Goal: Task Accomplishment & Management: Use online tool/utility

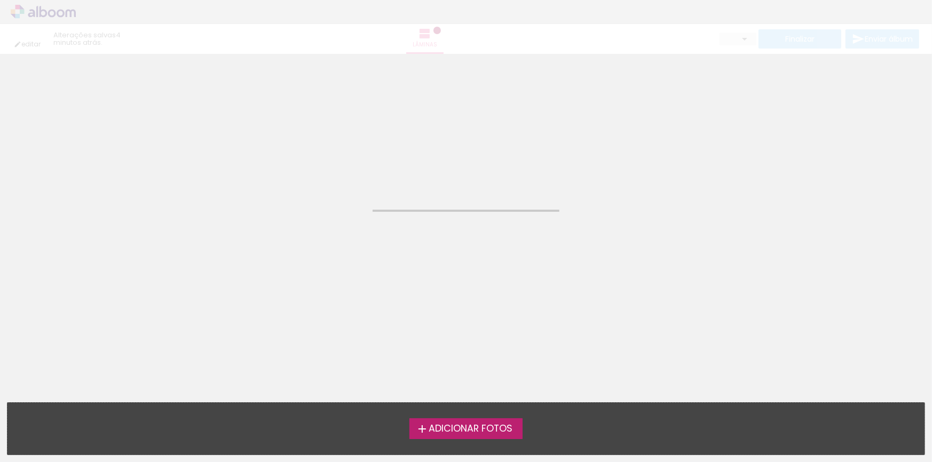
drag, startPoint x: 455, startPoint y: 328, endPoint x: 457, endPoint y: 336, distance: 8.3
click at [455, 328] on neon-animated-pages "Confirmar Cancelar" at bounding box center [466, 258] width 932 height 408
